Goal: Check status: Check status

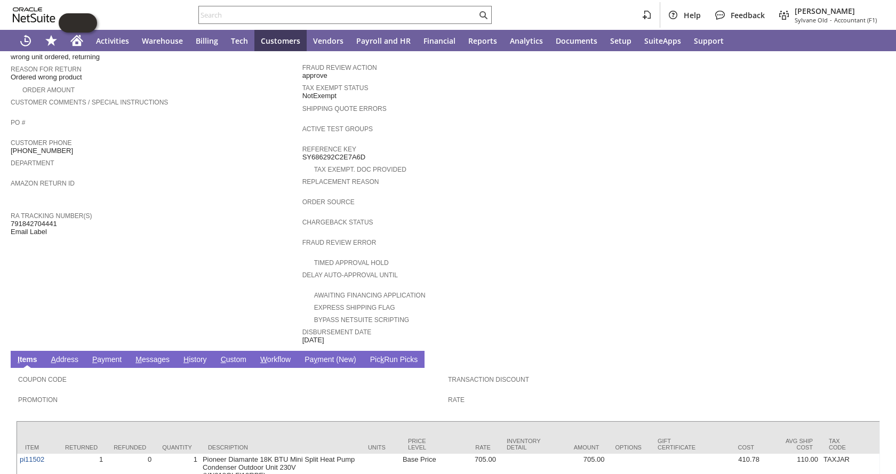
scroll to position [307, 0]
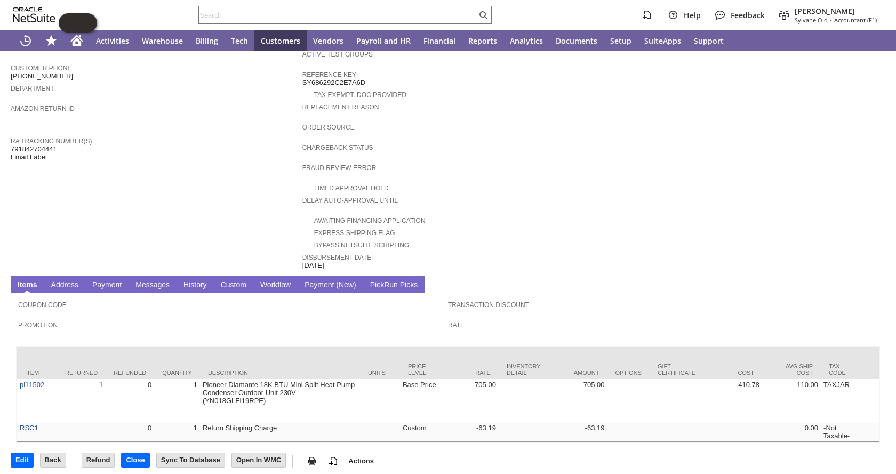
click at [193, 281] on link "H istory" at bounding box center [195, 286] width 29 height 10
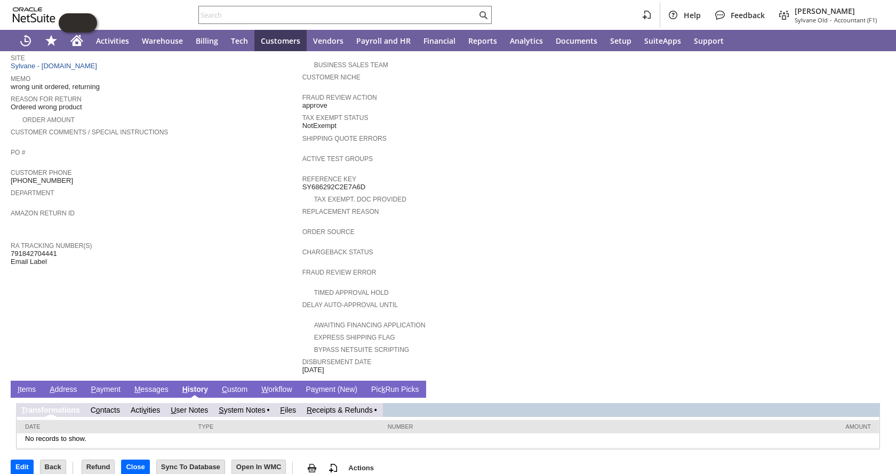
scroll to position [0, 0]
click at [345, 406] on link "R eceipts & Refunds" at bounding box center [340, 410] width 66 height 9
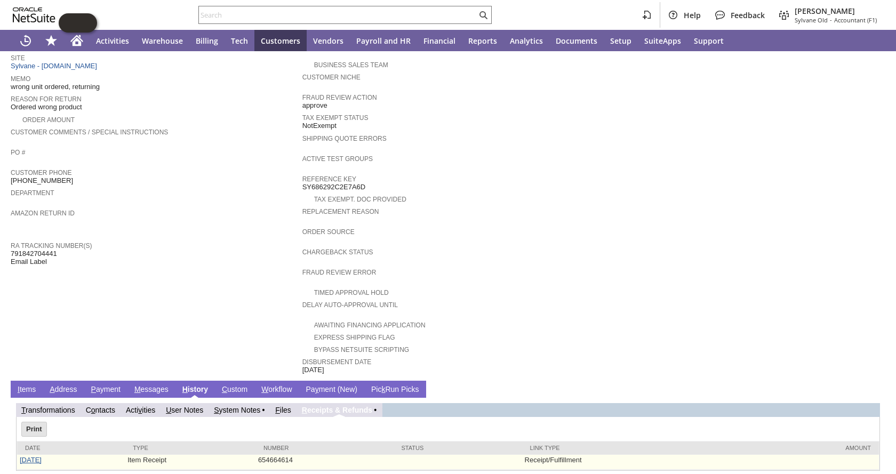
click at [42, 456] on link "7/23/2025" at bounding box center [31, 460] width 22 height 8
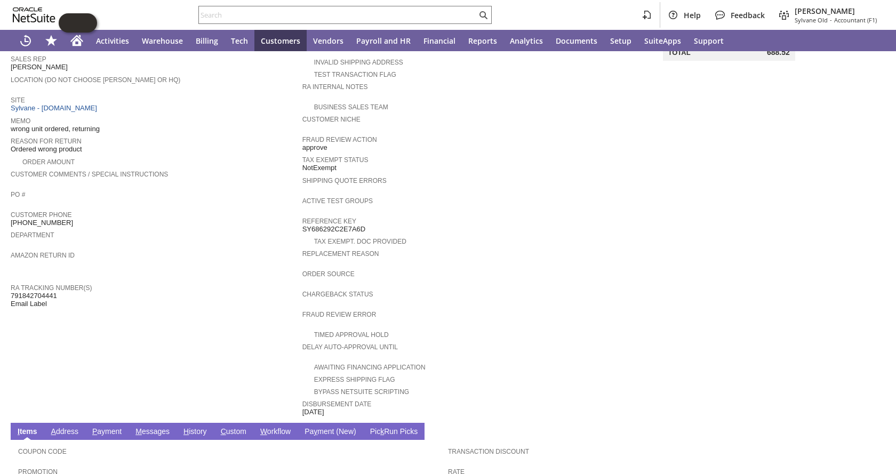
scroll to position [41, 0]
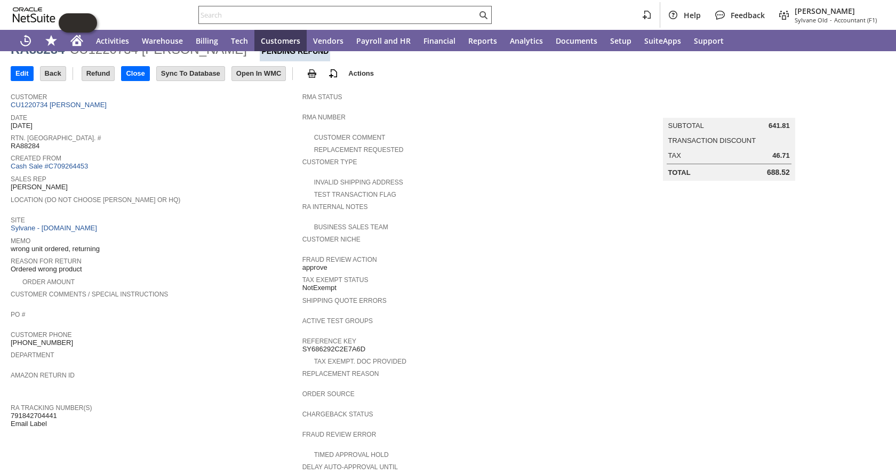
click at [299, 12] on input "text" at bounding box center [338, 15] width 278 height 13
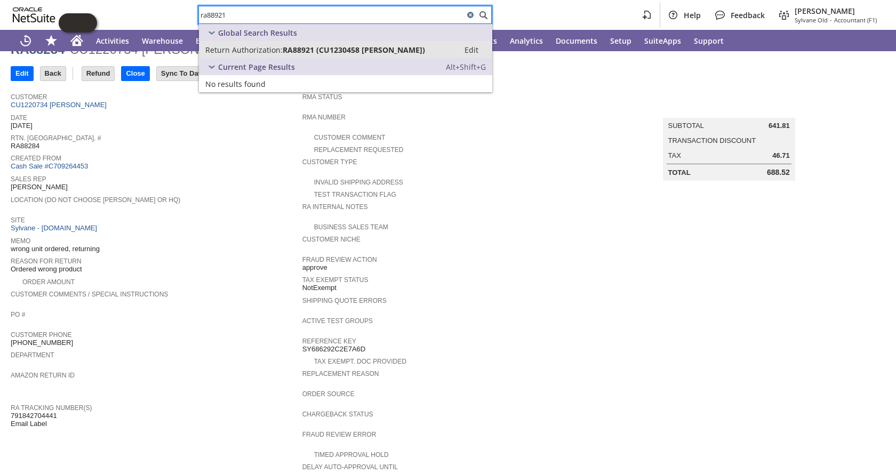
type input "ra88921"
click at [287, 53] on span "RA88921 (CU1230458 David Huber)" at bounding box center [354, 50] width 142 height 10
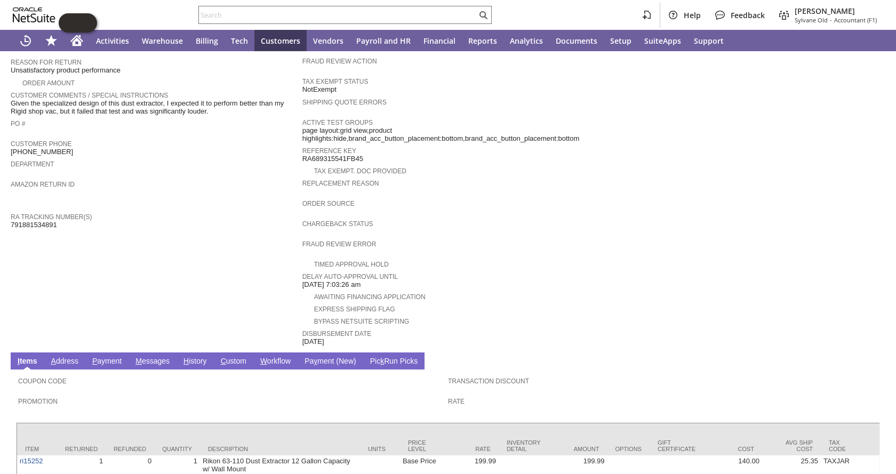
scroll to position [323, 0]
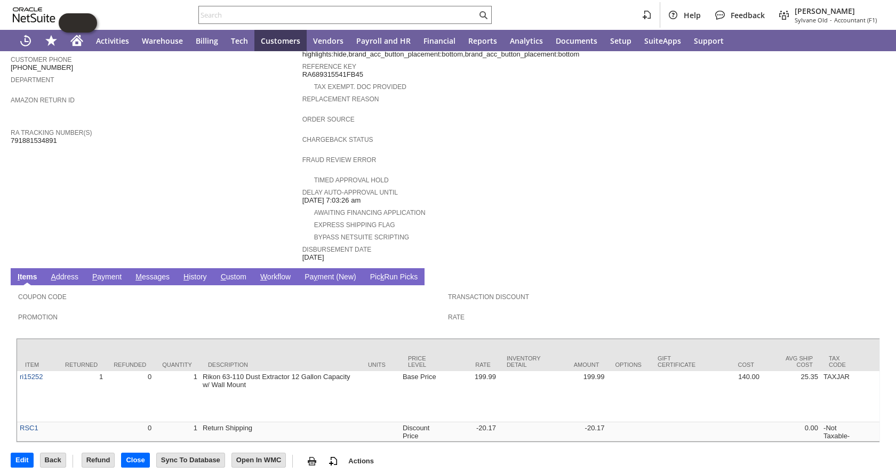
click at [199, 273] on link "H istory" at bounding box center [195, 278] width 29 height 10
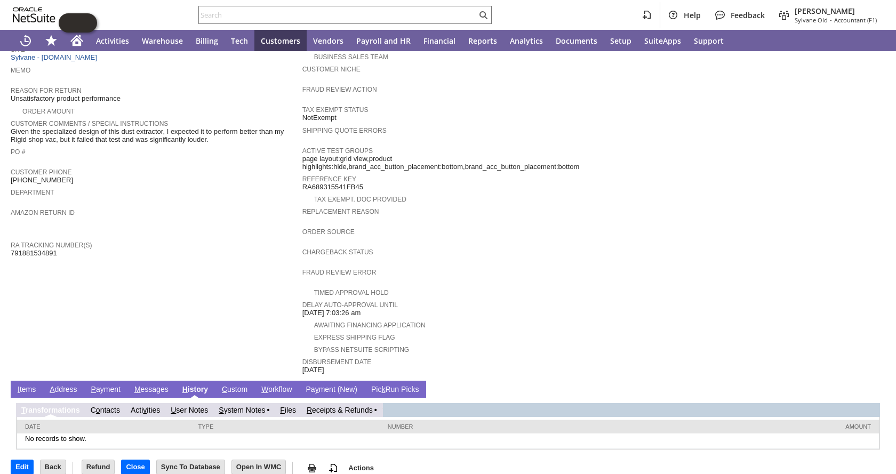
scroll to position [0, 0]
click at [344, 406] on link "R eceipts & Refunds" at bounding box center [340, 410] width 66 height 9
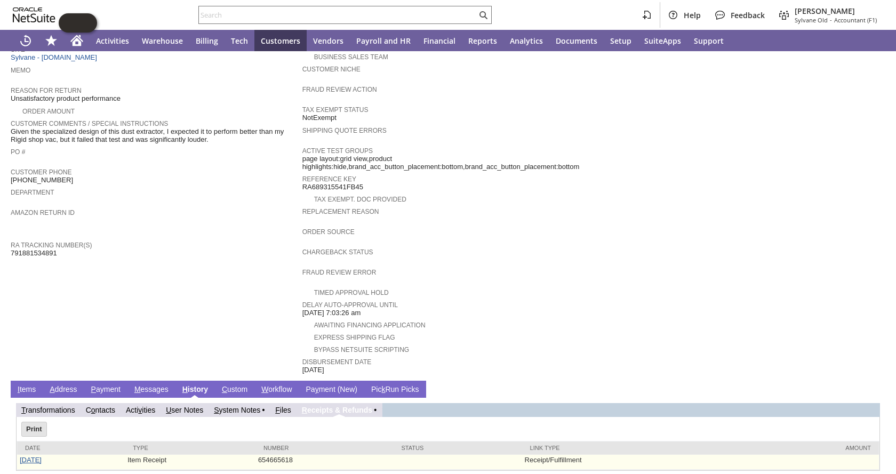
click at [41, 456] on link "8/29/2025" at bounding box center [31, 460] width 22 height 8
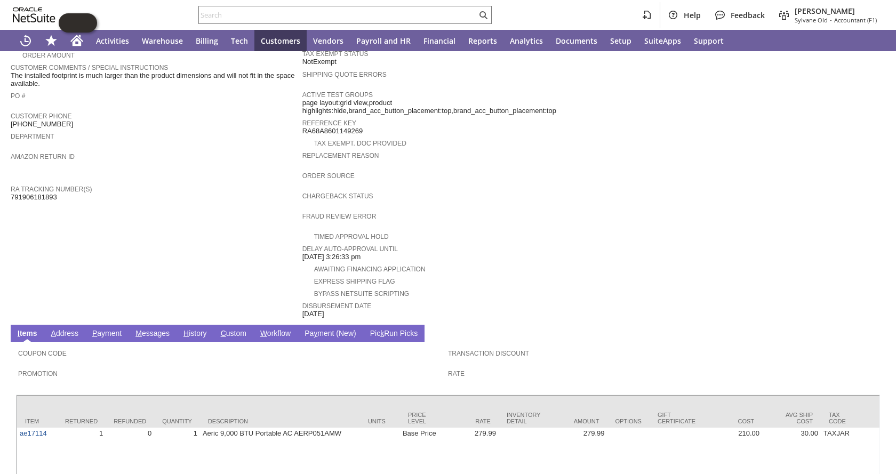
scroll to position [320, 0]
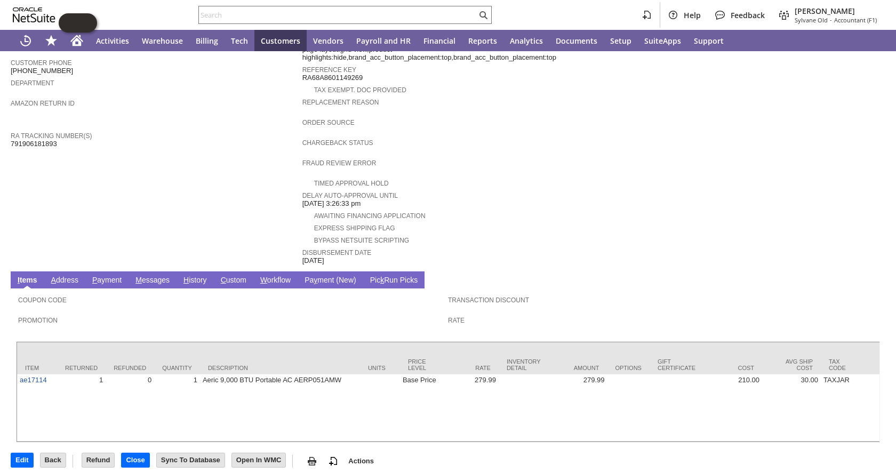
click at [187, 276] on span "H" at bounding box center [186, 280] width 5 height 9
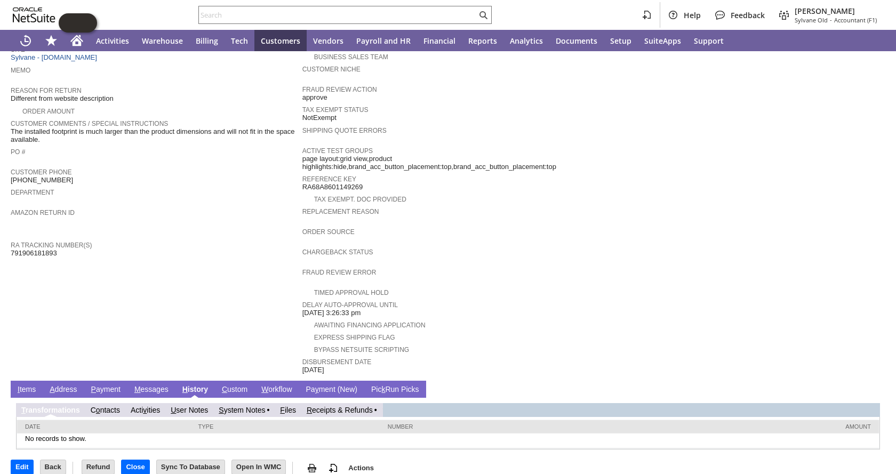
scroll to position [0, 0]
click at [320, 406] on link "R eceipts & Refunds" at bounding box center [340, 410] width 66 height 9
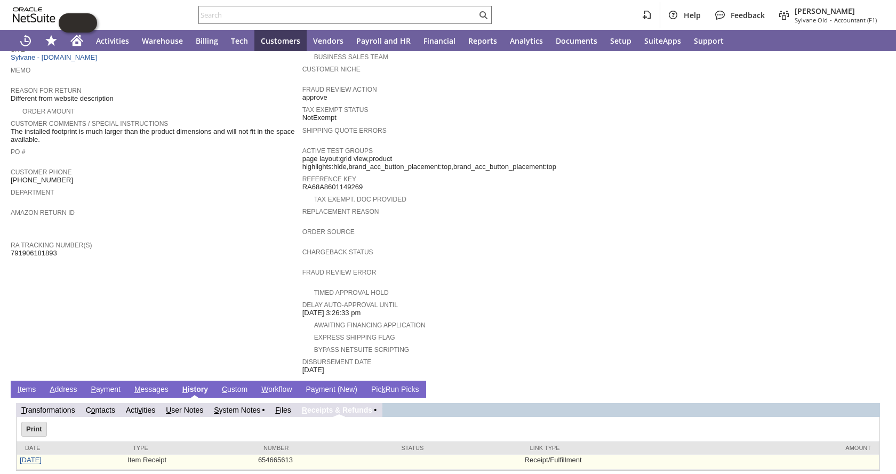
click at [32, 456] on link "[DATE]" at bounding box center [31, 460] width 22 height 8
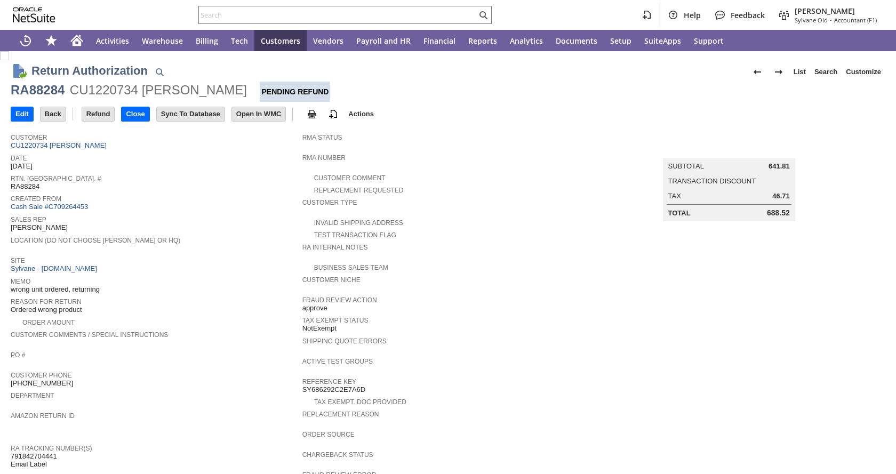
click at [161, 254] on span "Site" at bounding box center [154, 259] width 287 height 11
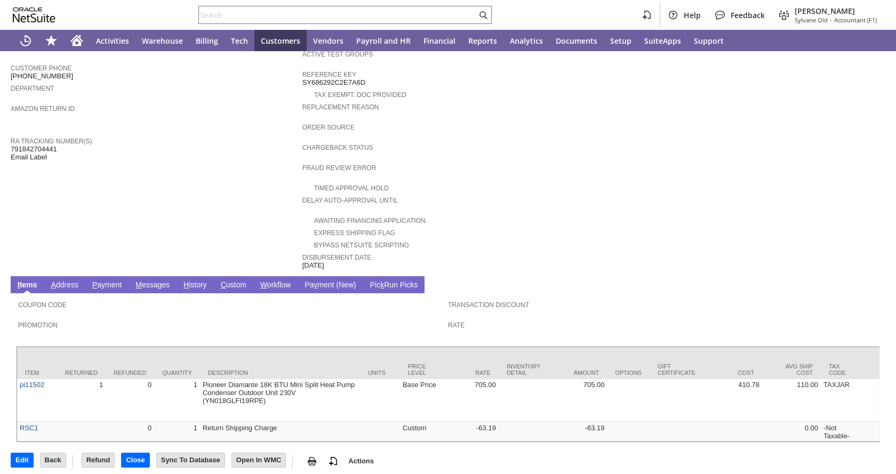
click at [190, 281] on link "H istory" at bounding box center [195, 286] width 29 height 10
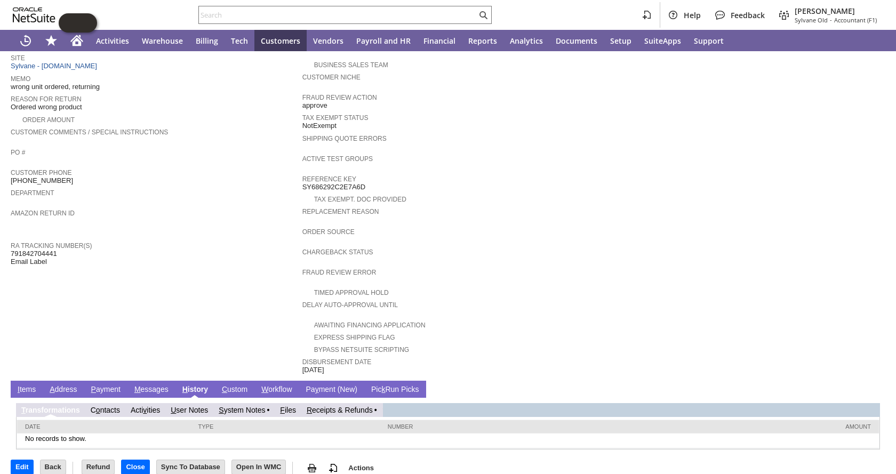
click at [331, 406] on link "R eceipts & Refunds" at bounding box center [340, 410] width 66 height 9
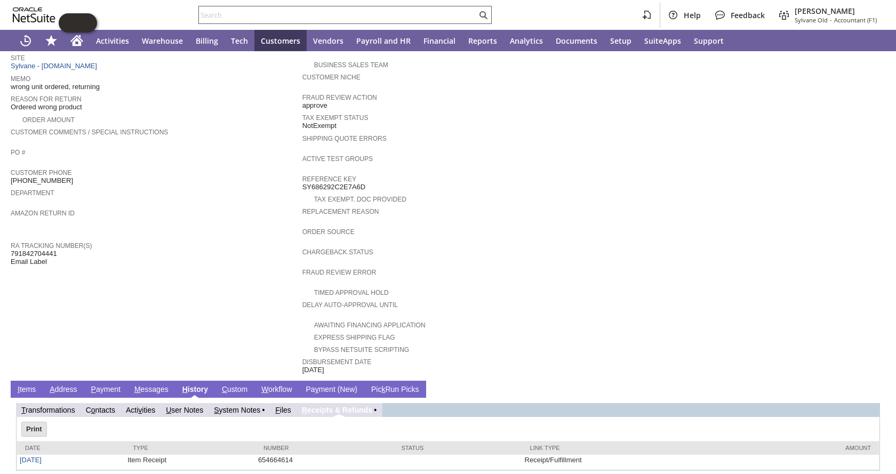
click at [230, 22] on div at bounding box center [344, 15] width 293 height 18
click at [227, 6] on div at bounding box center [344, 15] width 293 height 18
click at [223, 11] on input "text" at bounding box center [338, 15] width 278 height 13
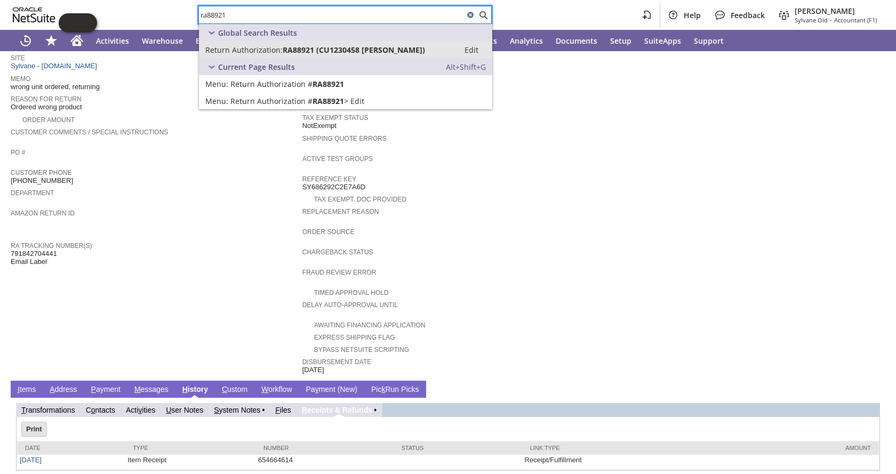
type input "ra88921"
click at [259, 45] on span "Return Authorization:" at bounding box center [243, 50] width 77 height 10
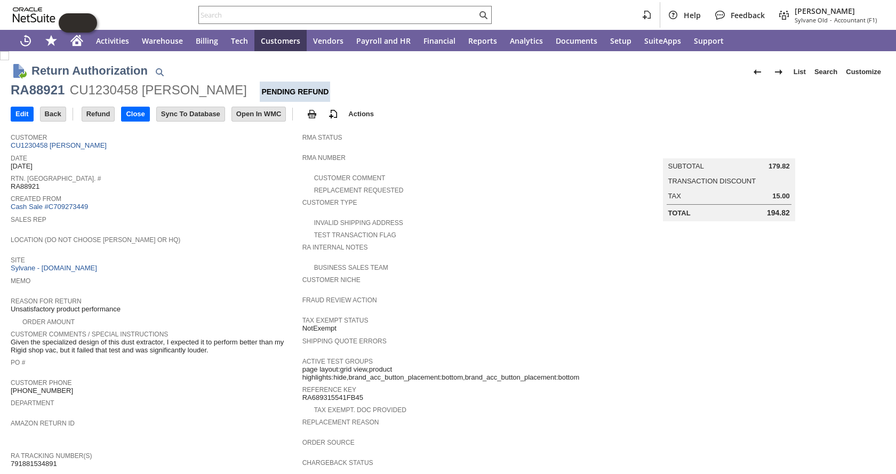
click at [201, 282] on div "Memo" at bounding box center [154, 283] width 287 height 19
click at [274, 18] on input "text" at bounding box center [338, 15] width 278 height 13
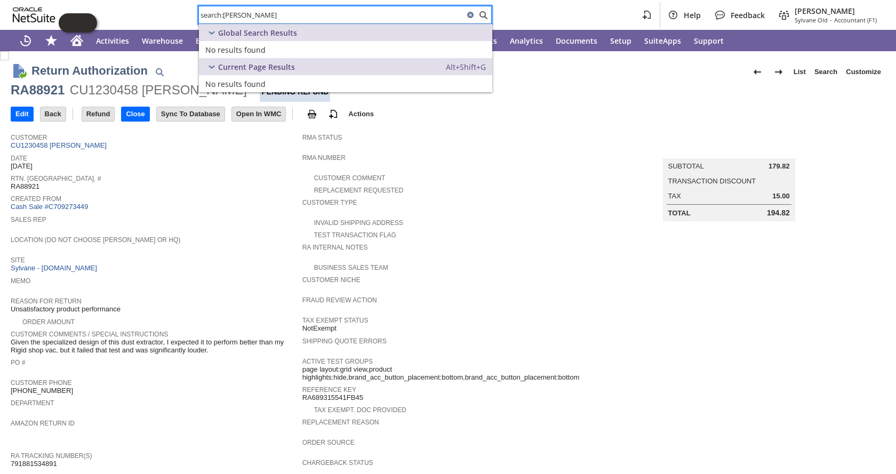
drag, startPoint x: 227, startPoint y: 14, endPoint x: 164, endPoint y: 13, distance: 62.4
click at [164, 13] on div "search:[PERSON_NAME] Help Feedback [PERSON_NAME] [PERSON_NAME] - Accountant (F1)" at bounding box center [448, 15] width 896 height 30
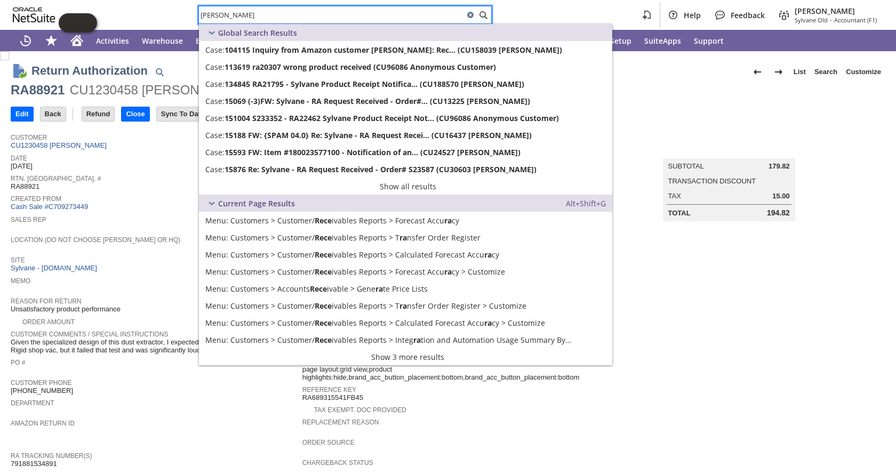
click at [248, 18] on input "[PERSON_NAME]" at bounding box center [331, 15] width 265 height 13
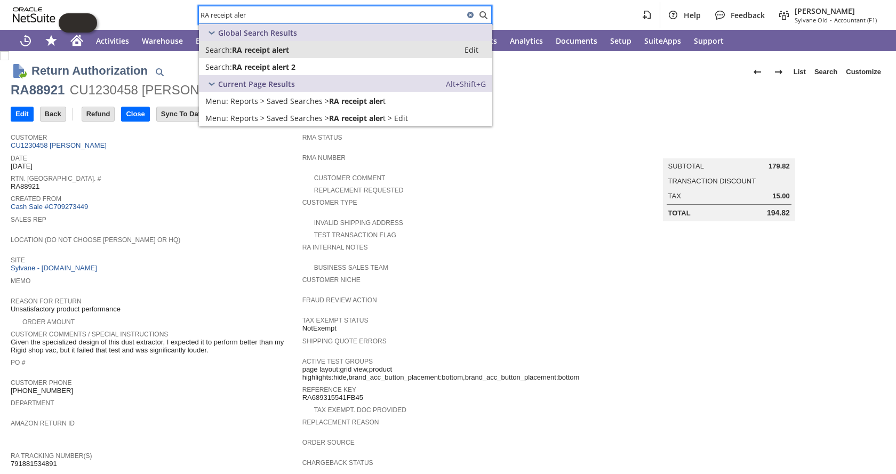
type input "RA receipt aler"
click at [260, 47] on span "RA receipt alert" at bounding box center [260, 50] width 57 height 10
